Goal: Check status: Check status

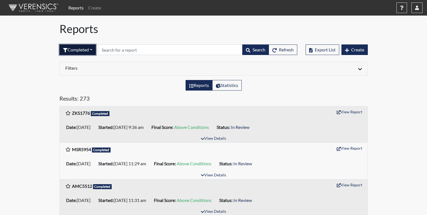
click at [76, 51] on button "Completed" at bounding box center [77, 49] width 36 height 11
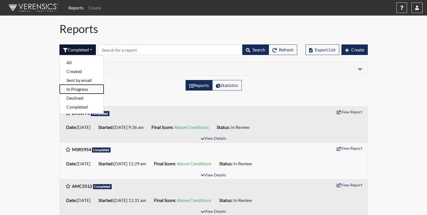
click at [79, 88] on button "In Progress" at bounding box center [82, 89] width 44 height 9
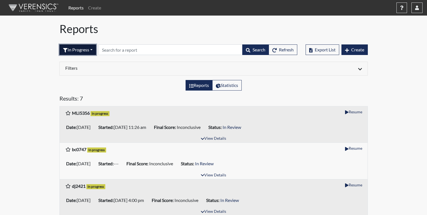
click at [76, 51] on button "In Progress" at bounding box center [77, 49] width 37 height 11
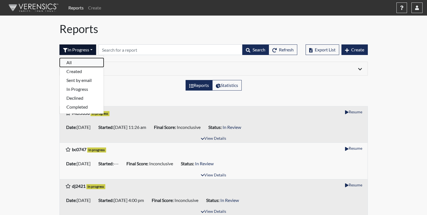
click at [73, 63] on button "All" at bounding box center [82, 62] width 44 height 9
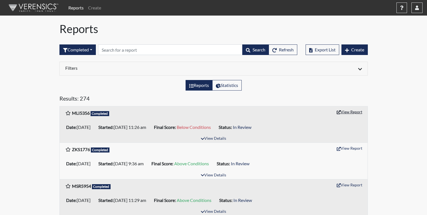
click at [349, 114] on button "View Report" at bounding box center [349, 112] width 31 height 9
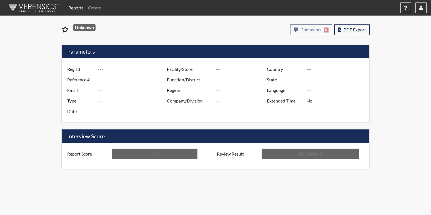
type input "MLI5356"
type input "51412"
type input "---"
type input "Corrections Pre-Employment"
type input "[DATE]"
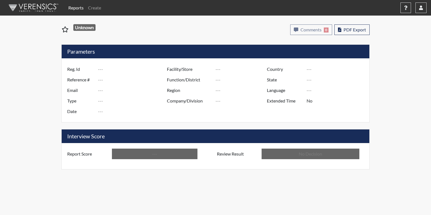
type input "[PERSON_NAME]"
type input "[GEOGRAPHIC_DATA]"
type input "[US_STATE]"
type input "English"
type input "Below Conditions"
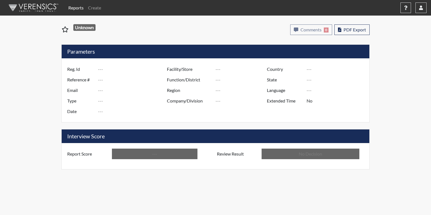
type input "In Review"
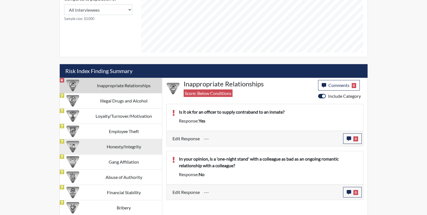
scroll to position [273, 0]
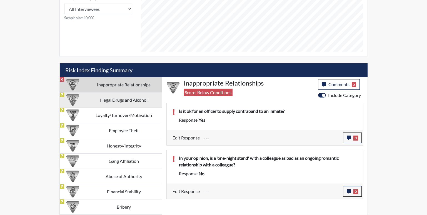
click at [120, 107] on td "Illegal Drugs and Alcohol" at bounding box center [124, 99] width 76 height 15
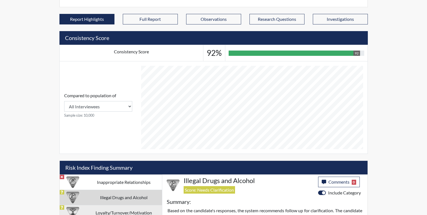
scroll to position [250, 0]
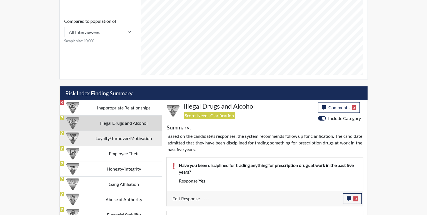
click at [115, 141] on td "Loyalty/Turnover/Motivation" at bounding box center [124, 138] width 76 height 15
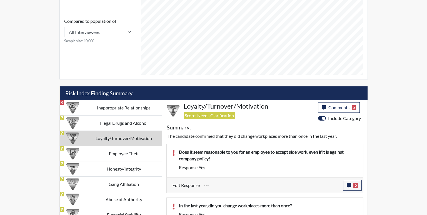
scroll to position [277862, 277723]
click at [106, 156] on td "Employee Theft" at bounding box center [124, 153] width 76 height 15
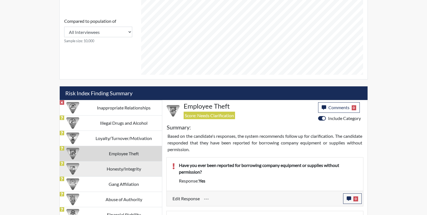
click at [114, 171] on td "Honesty/Integrity" at bounding box center [124, 168] width 76 height 15
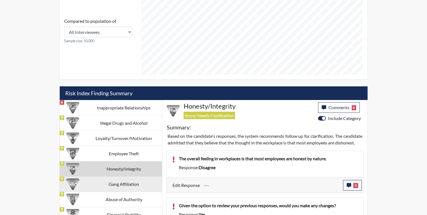
click at [119, 190] on td "Gang Affiliation" at bounding box center [124, 184] width 76 height 15
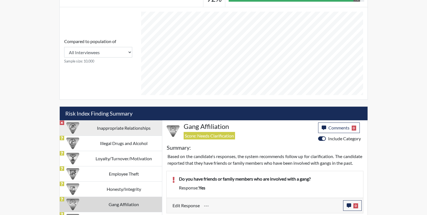
scroll to position [272, 0]
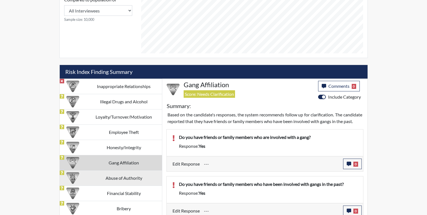
click at [131, 182] on td "Abuse of Authority" at bounding box center [124, 177] width 76 height 15
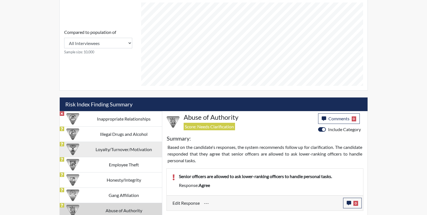
scroll to position [300, 0]
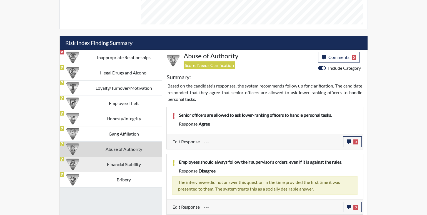
click at [129, 168] on td "Financial Stability" at bounding box center [124, 164] width 76 height 15
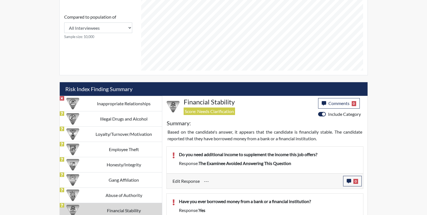
scroll to position [277862, 277723]
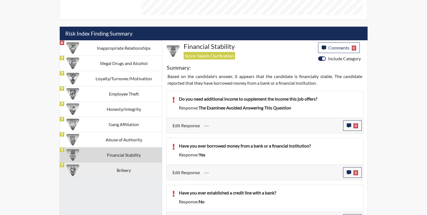
click at [126, 174] on td "Bribery" at bounding box center [124, 170] width 76 height 15
